Goal: Task Accomplishment & Management: Complete application form

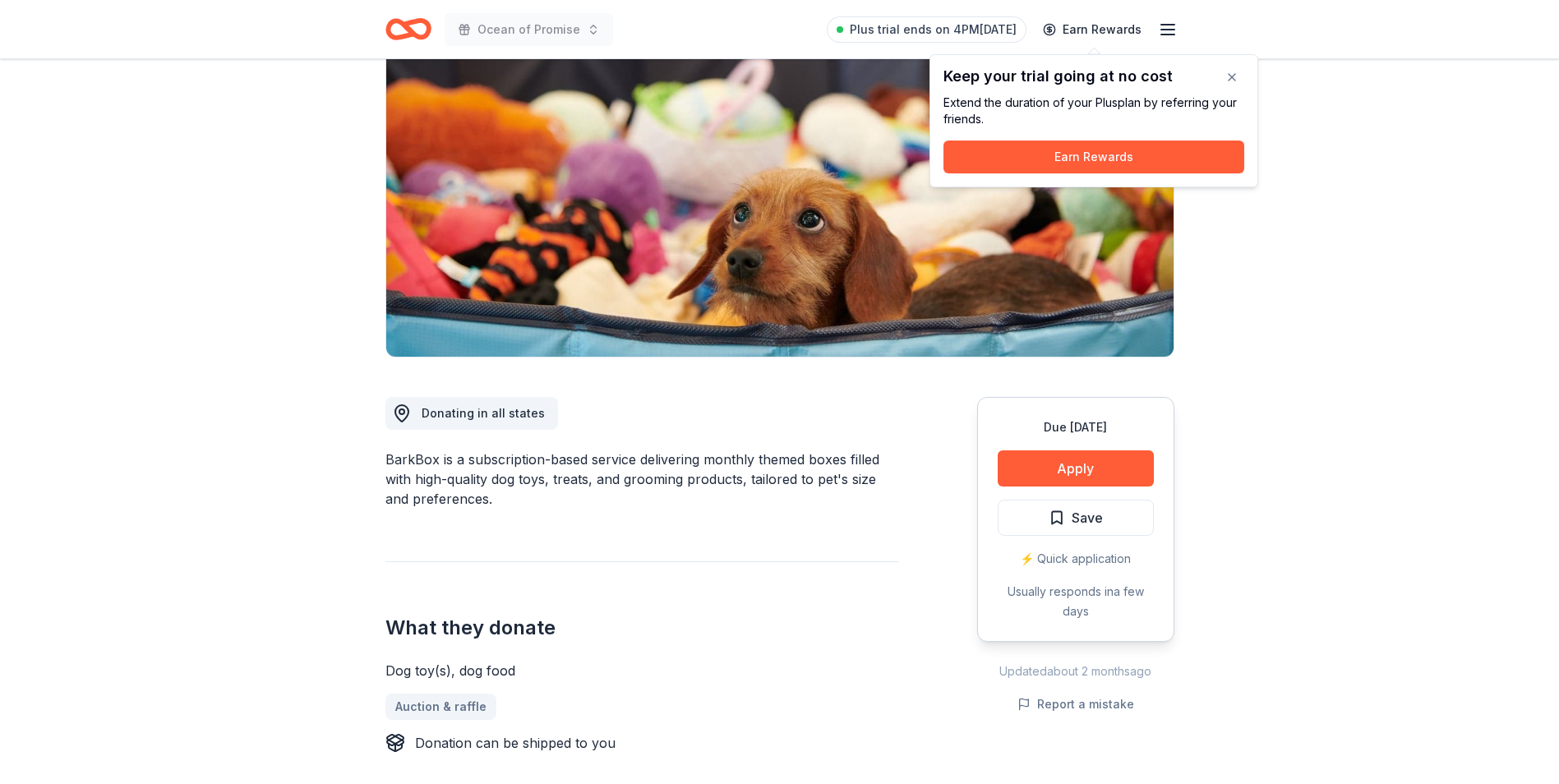
scroll to position [165, 0]
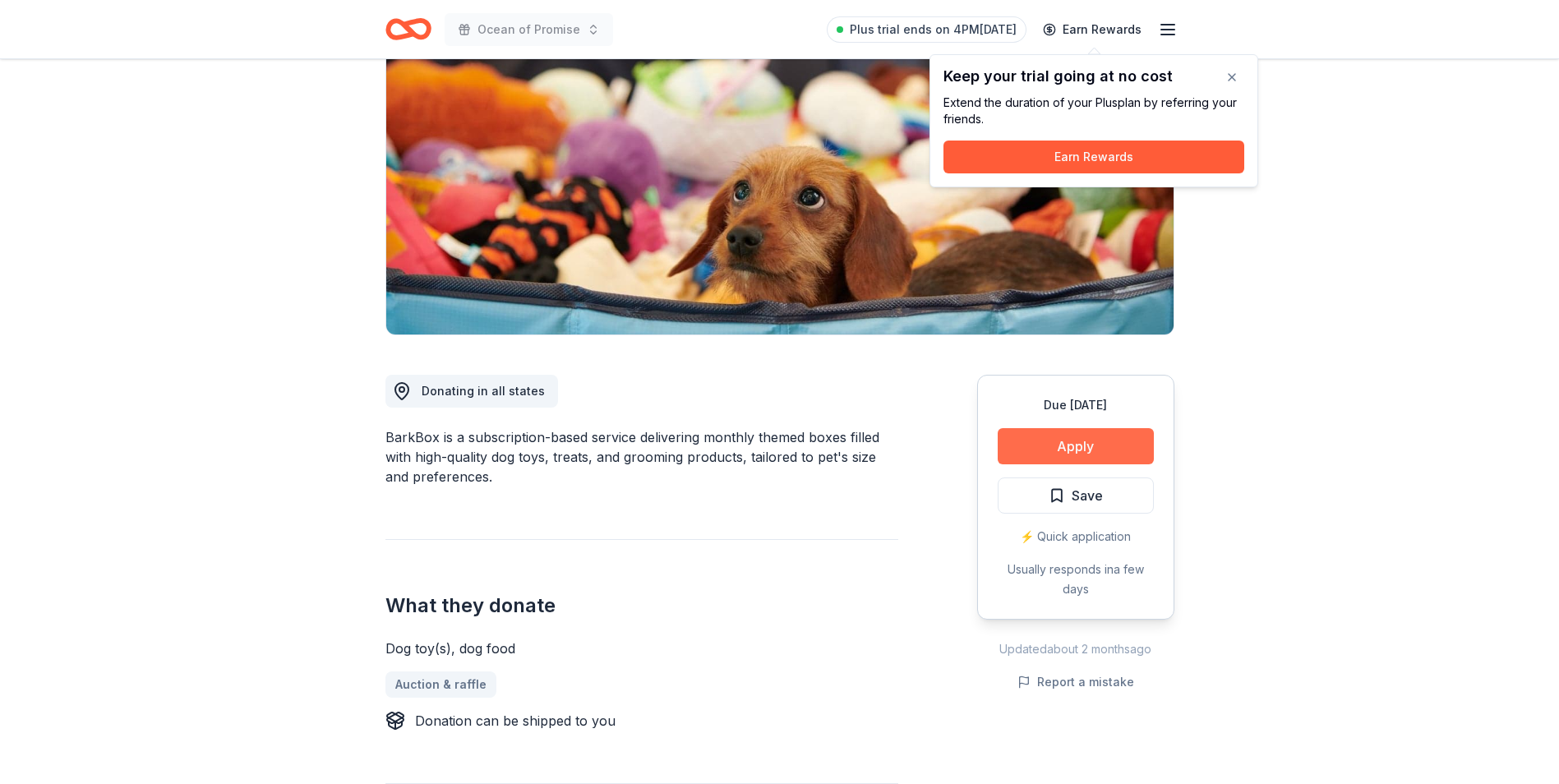
click at [1062, 445] on button "Apply" at bounding box center [1076, 446] width 156 height 36
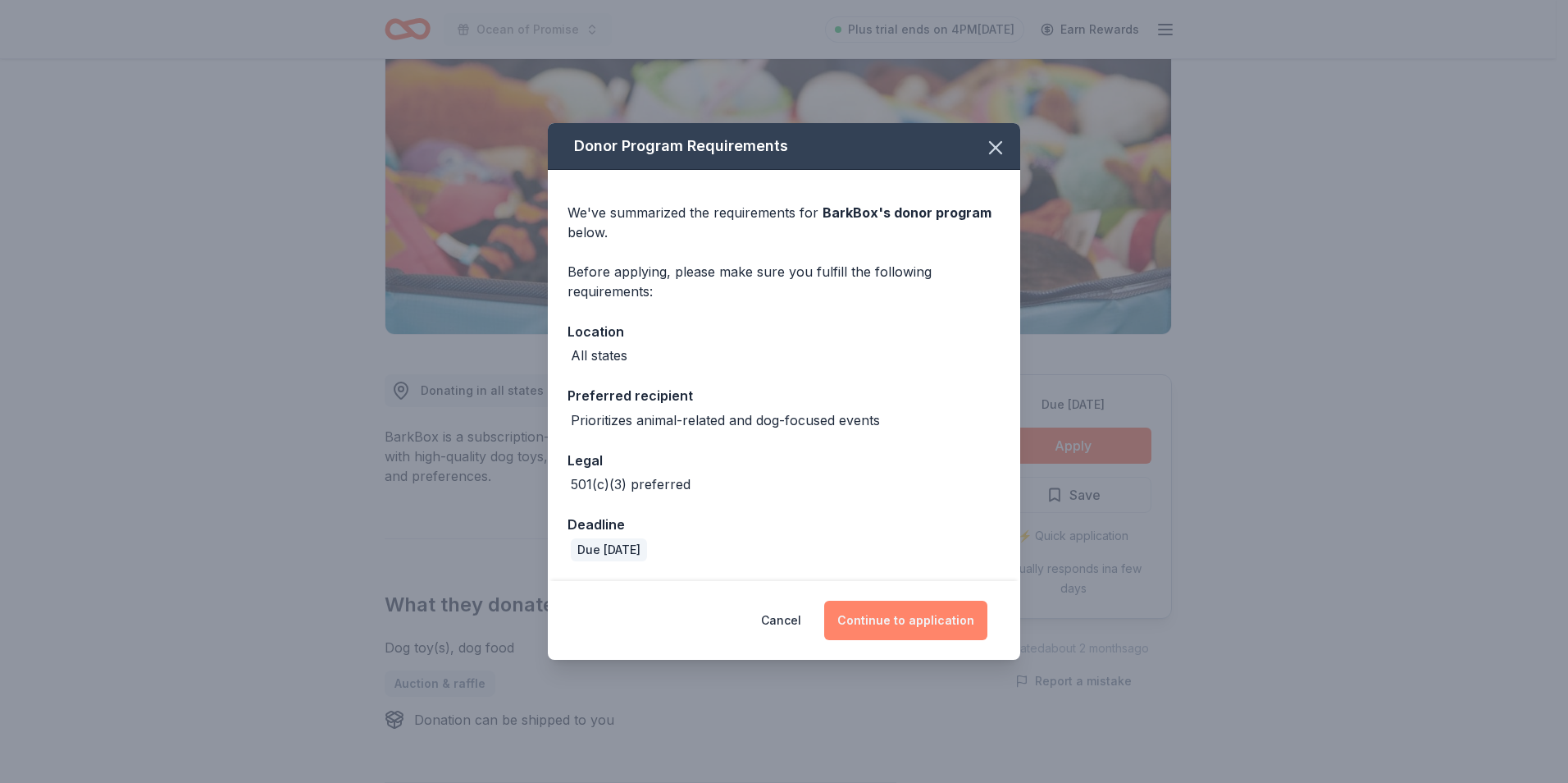
click at [880, 622] on button "Continue to application" at bounding box center [906, 621] width 163 height 39
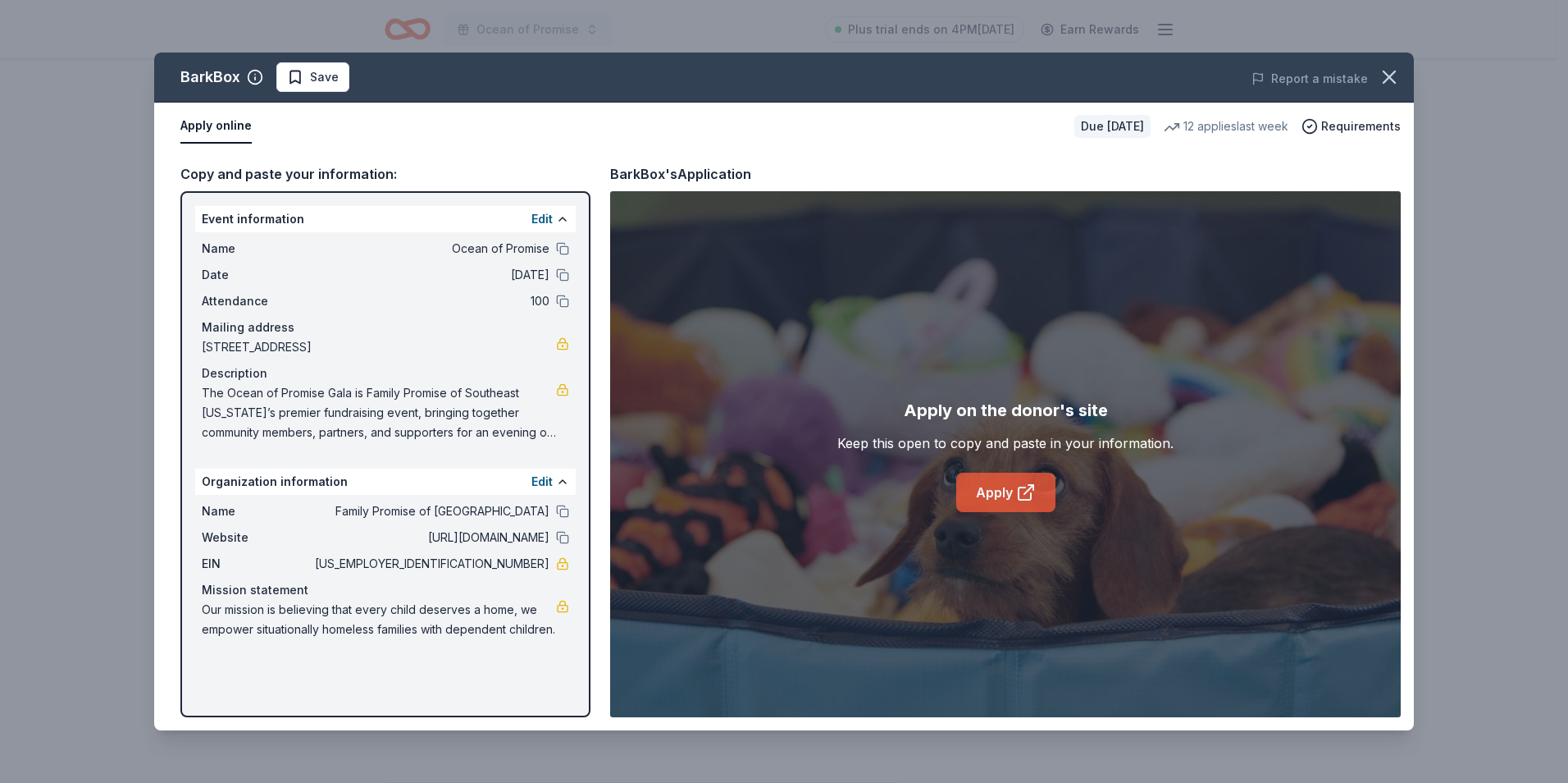
click at [983, 490] on link "Apply" at bounding box center [1006, 492] width 99 height 39
click at [1393, 82] on icon "button" at bounding box center [1389, 77] width 12 height 12
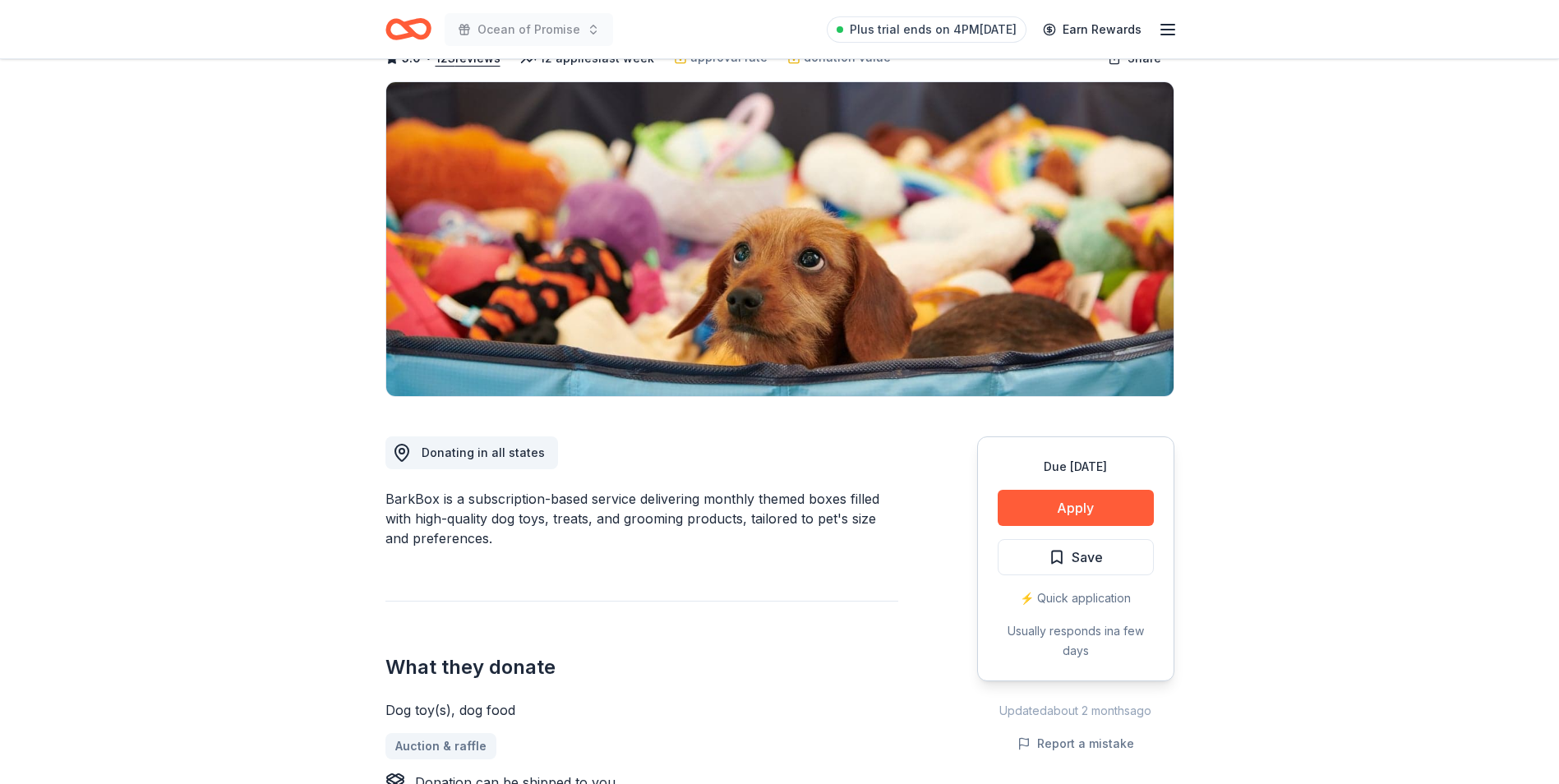
scroll to position [0, 0]
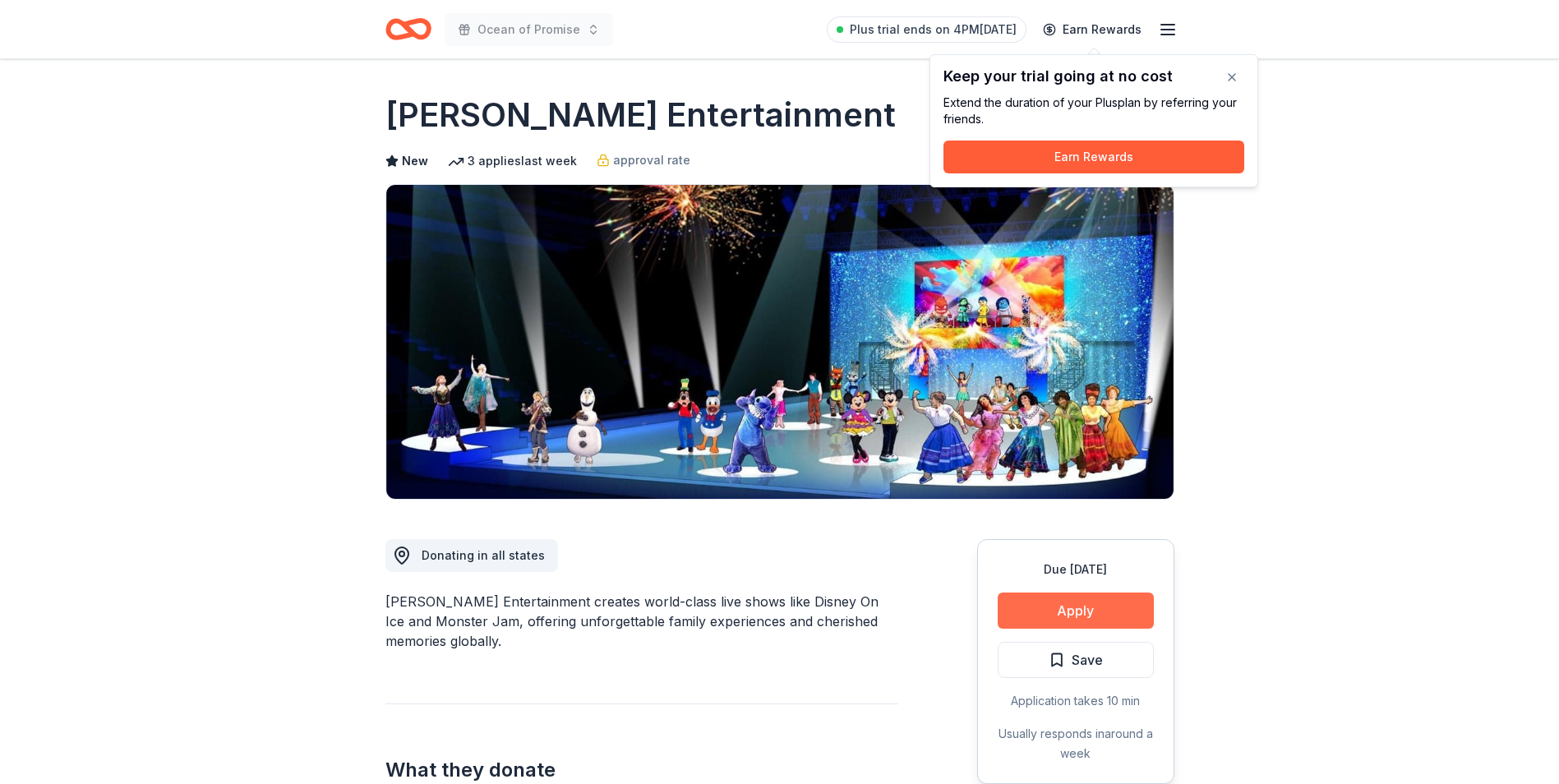
click at [1038, 608] on button "Apply" at bounding box center [1076, 610] width 156 height 36
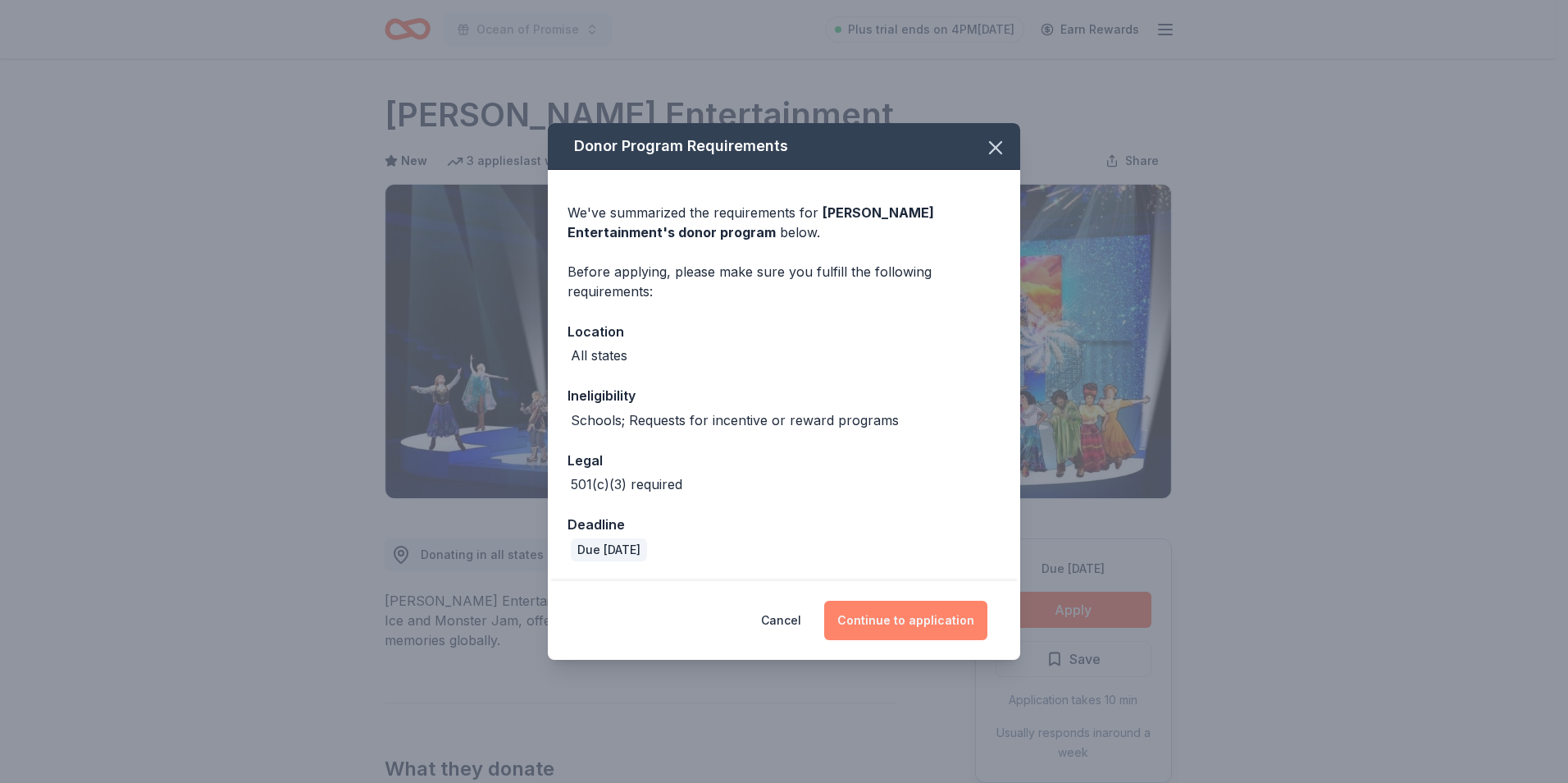
click at [905, 622] on button "Continue to application" at bounding box center [906, 621] width 163 height 39
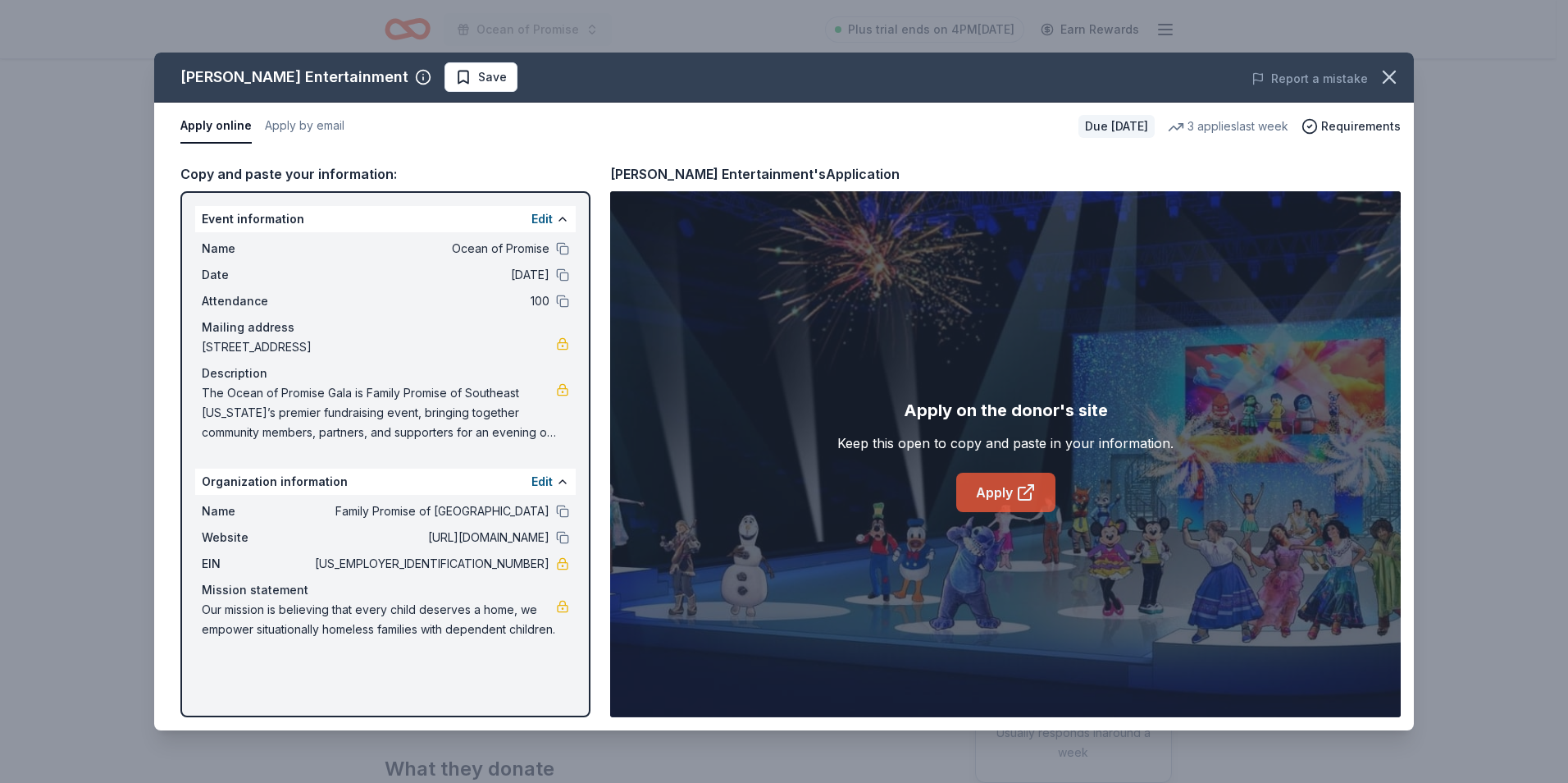
click at [989, 490] on link "Apply" at bounding box center [1006, 492] width 99 height 39
